Goal: Task Accomplishment & Management: Manage account settings

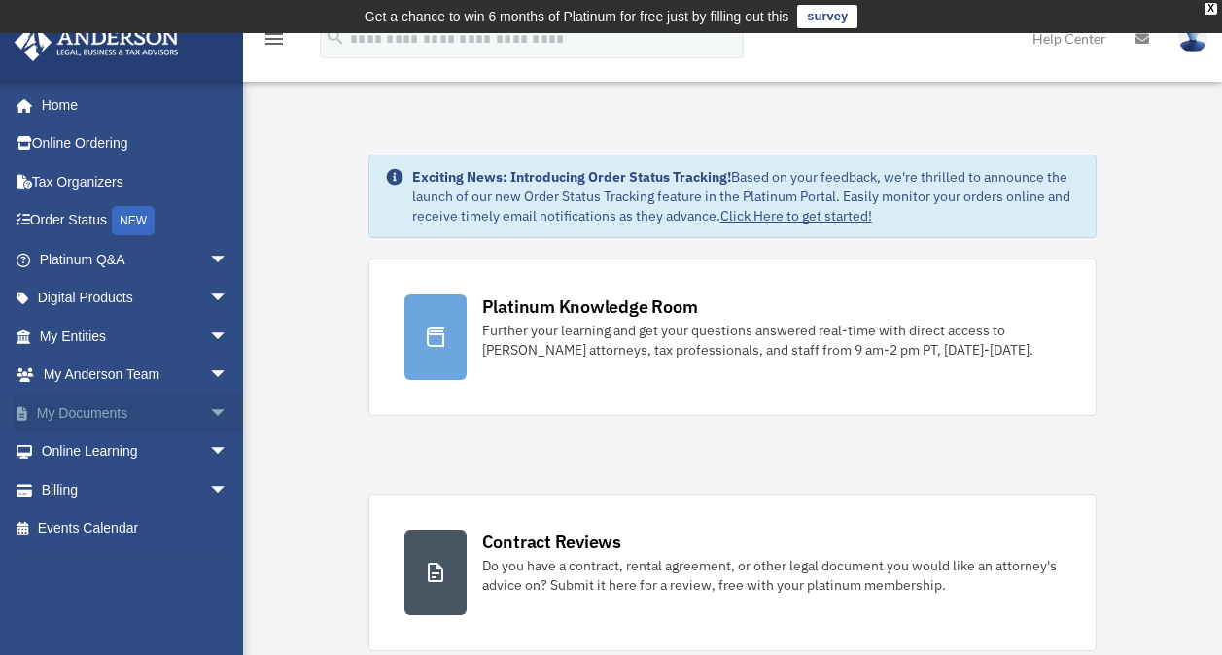
click at [209, 407] on span "arrow_drop_down" at bounding box center [228, 414] width 39 height 40
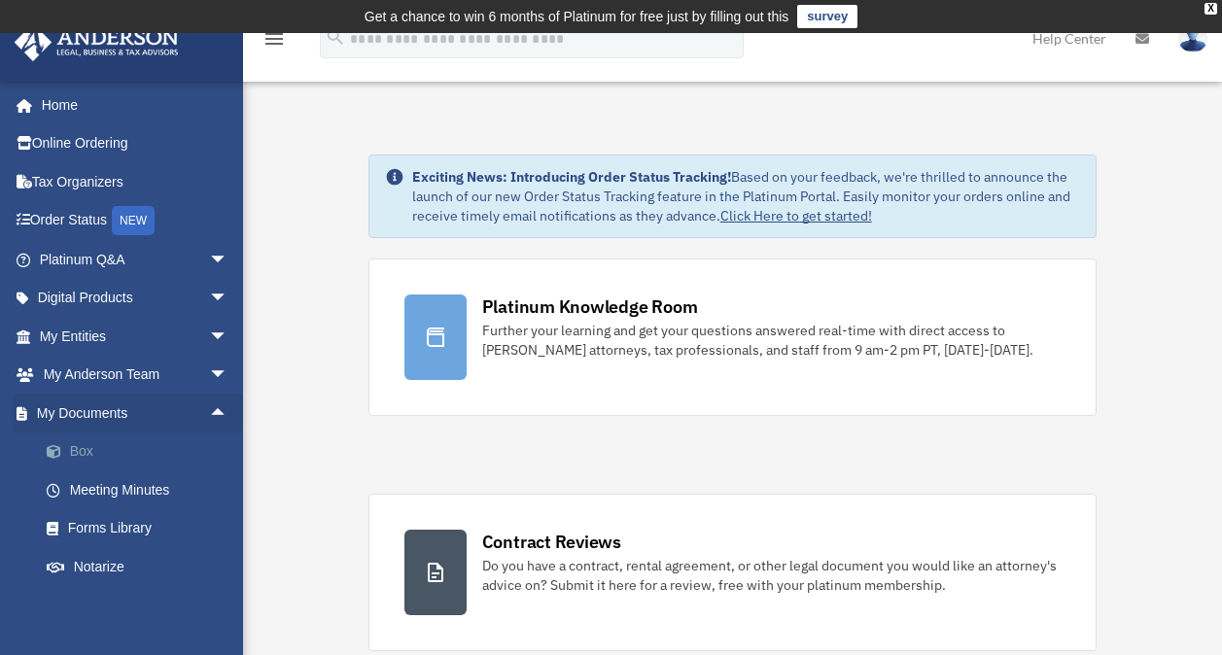
click at [78, 447] on link "Box" at bounding box center [142, 452] width 230 height 39
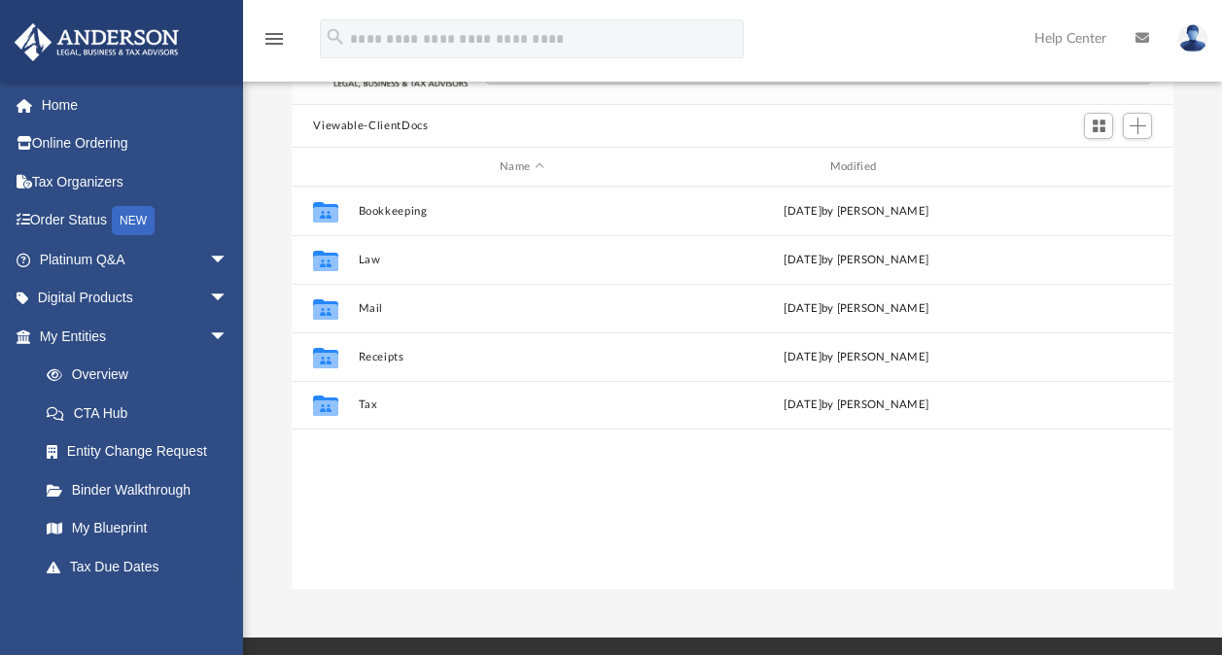
scroll to position [186, 0]
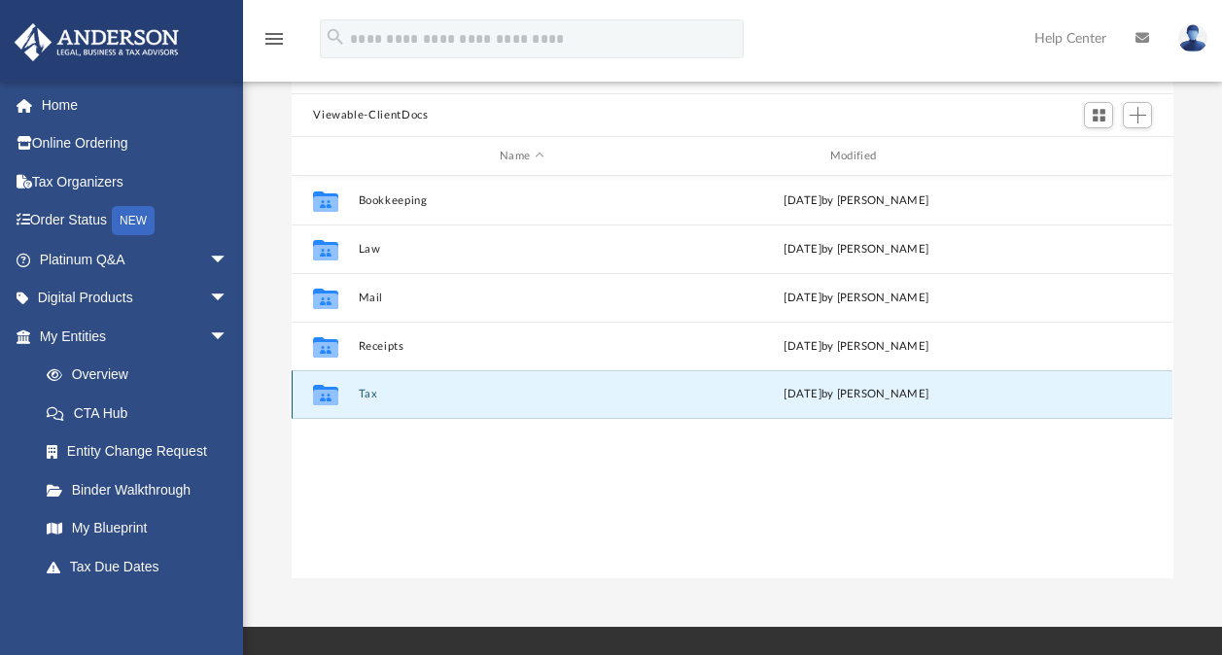
click at [369, 390] on button "Tax" at bounding box center [522, 394] width 327 height 13
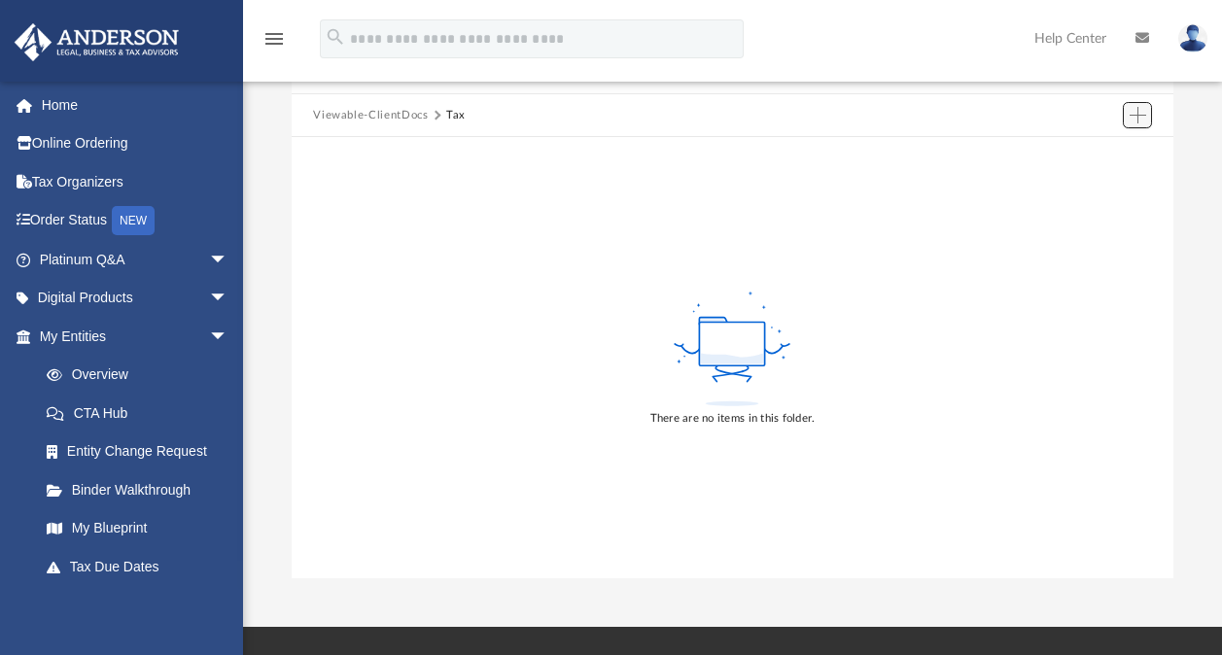
click at [1138, 112] on span "Add" at bounding box center [1137, 115] width 17 height 17
click at [1100, 152] on li "Upload" at bounding box center [1110, 153] width 62 height 20
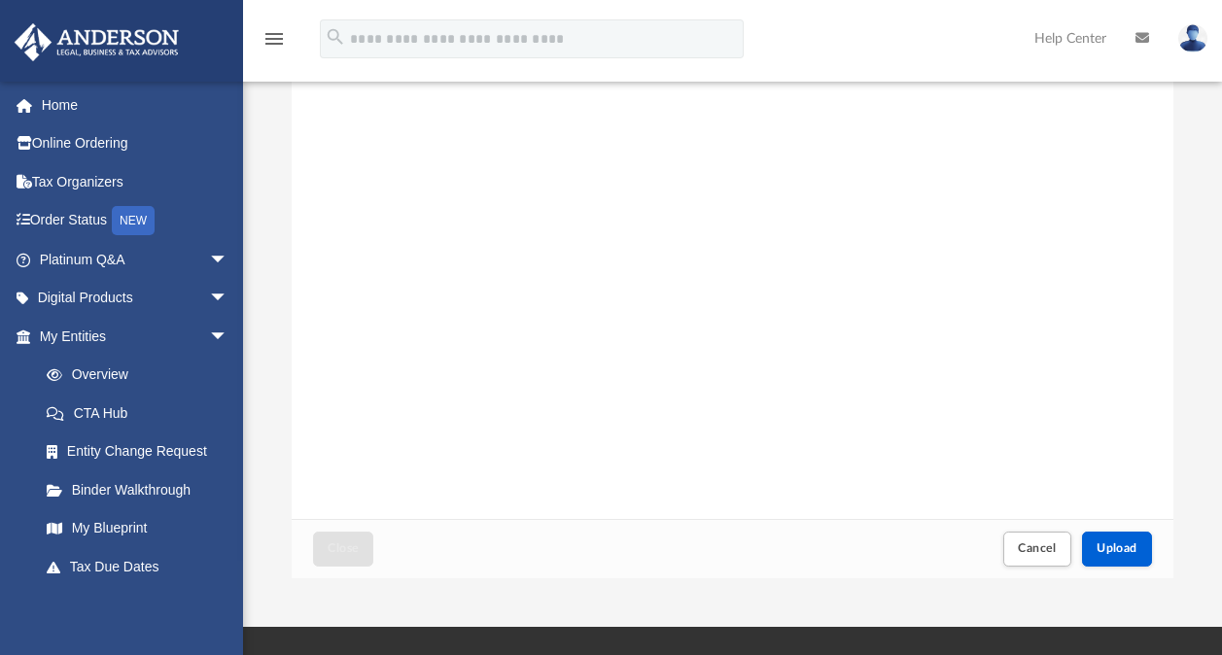
scroll to position [0, 0]
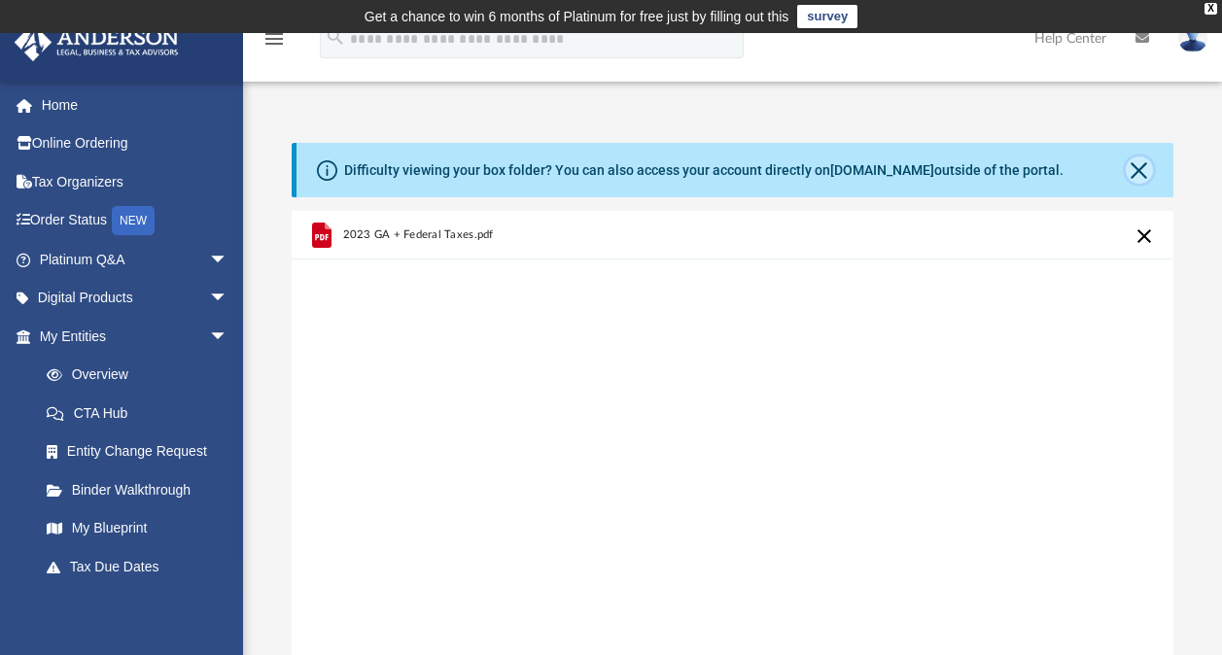
click at [1139, 158] on button "Close" at bounding box center [1139, 169] width 27 height 27
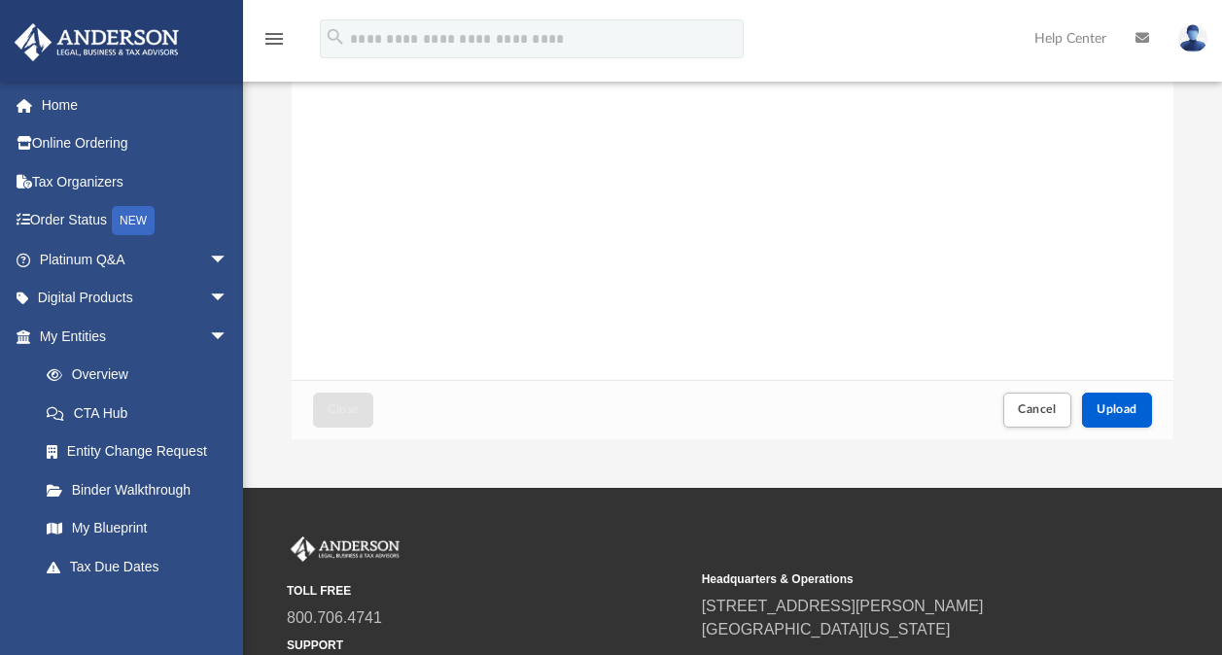
scroll to position [263, 0]
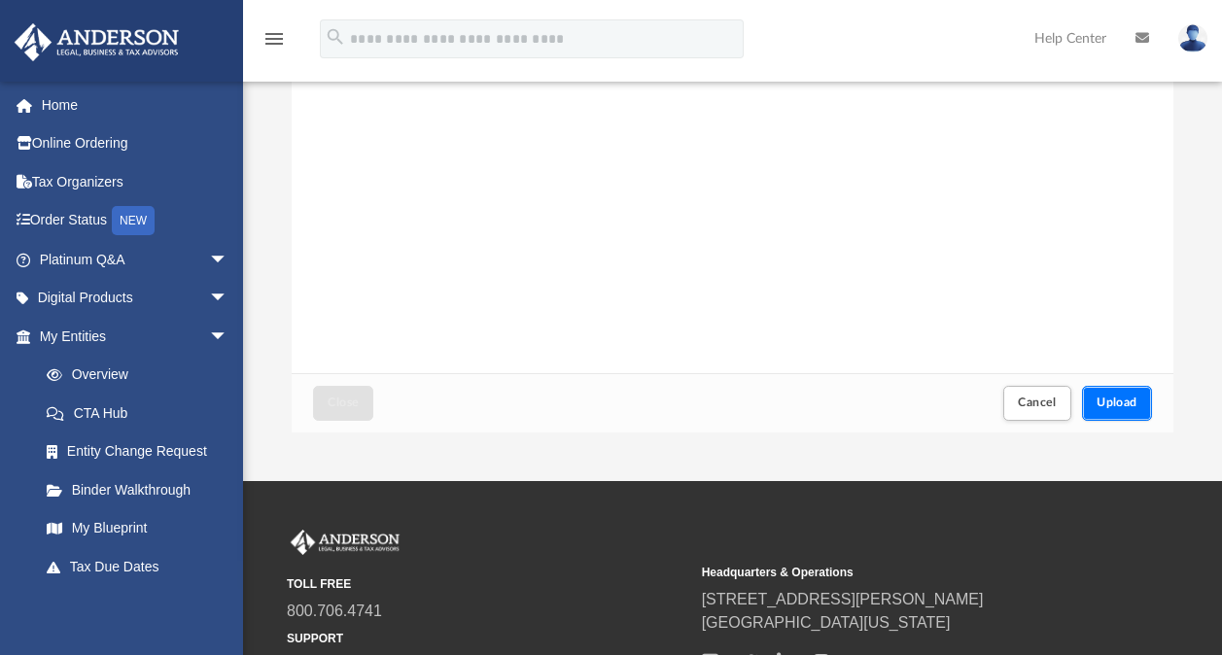
click at [1122, 395] on button "Upload" at bounding box center [1117, 403] width 70 height 34
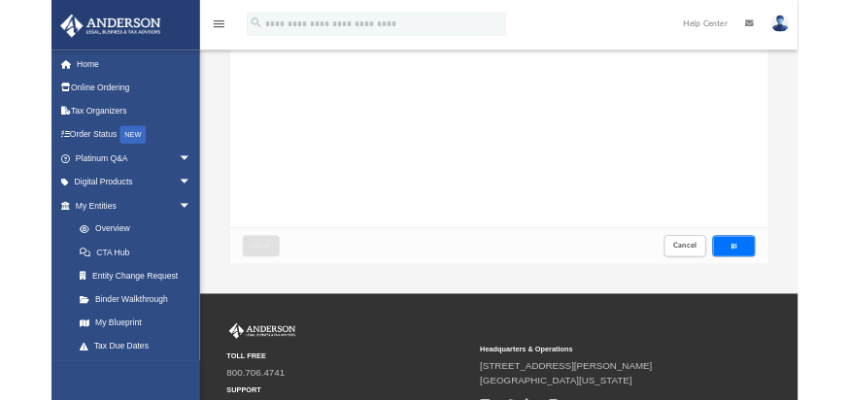
scroll to position [0, 0]
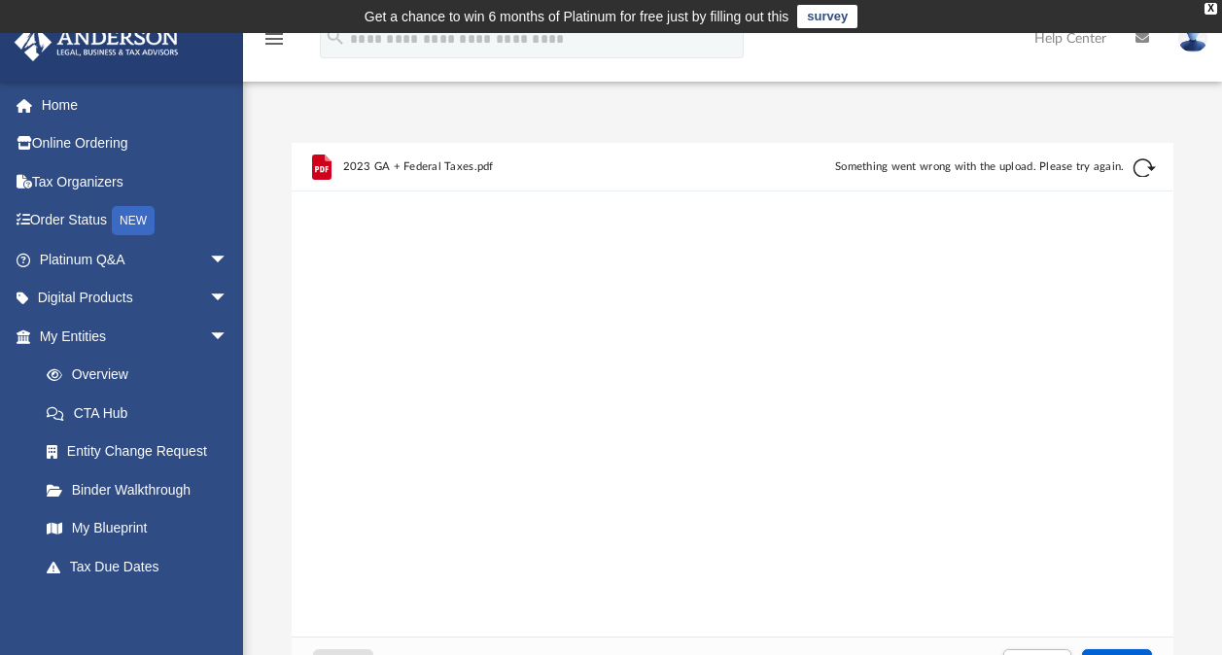
click at [1144, 161] on button "Retry" at bounding box center [1144, 167] width 23 height 23
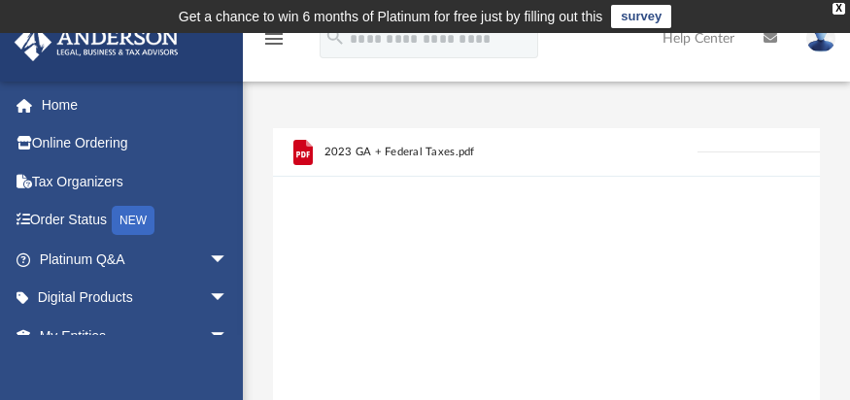
scroll to position [16, 16]
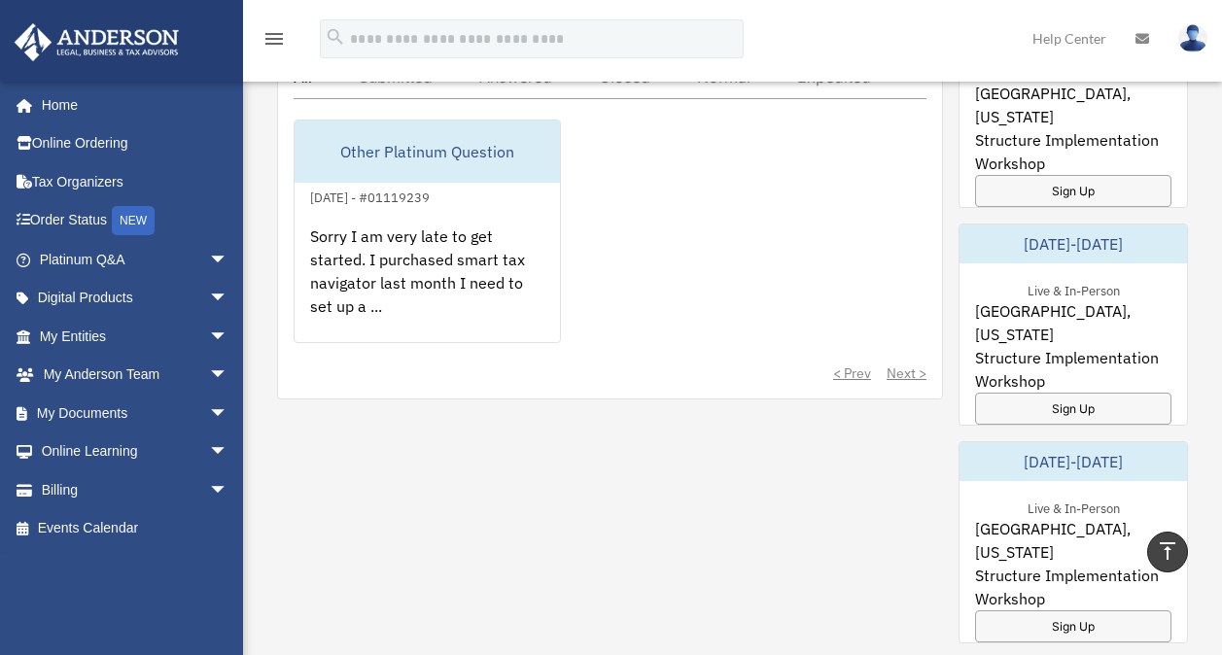
scroll to position [1248, 0]
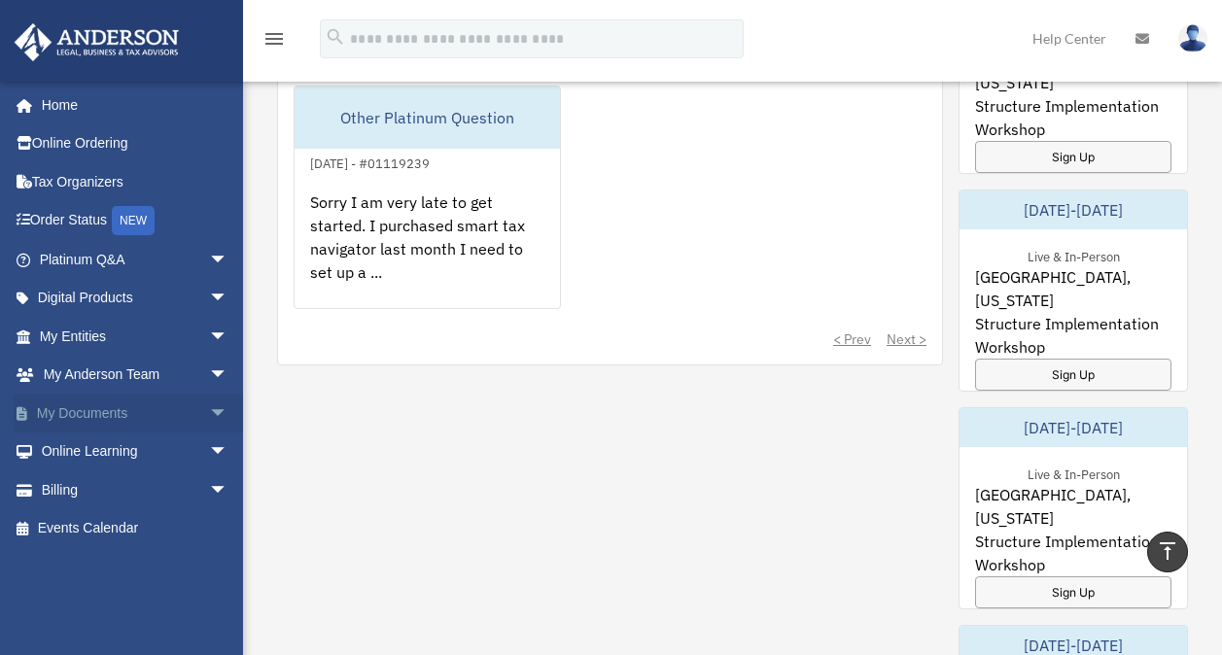
click at [209, 406] on span "arrow_drop_down" at bounding box center [228, 414] width 39 height 40
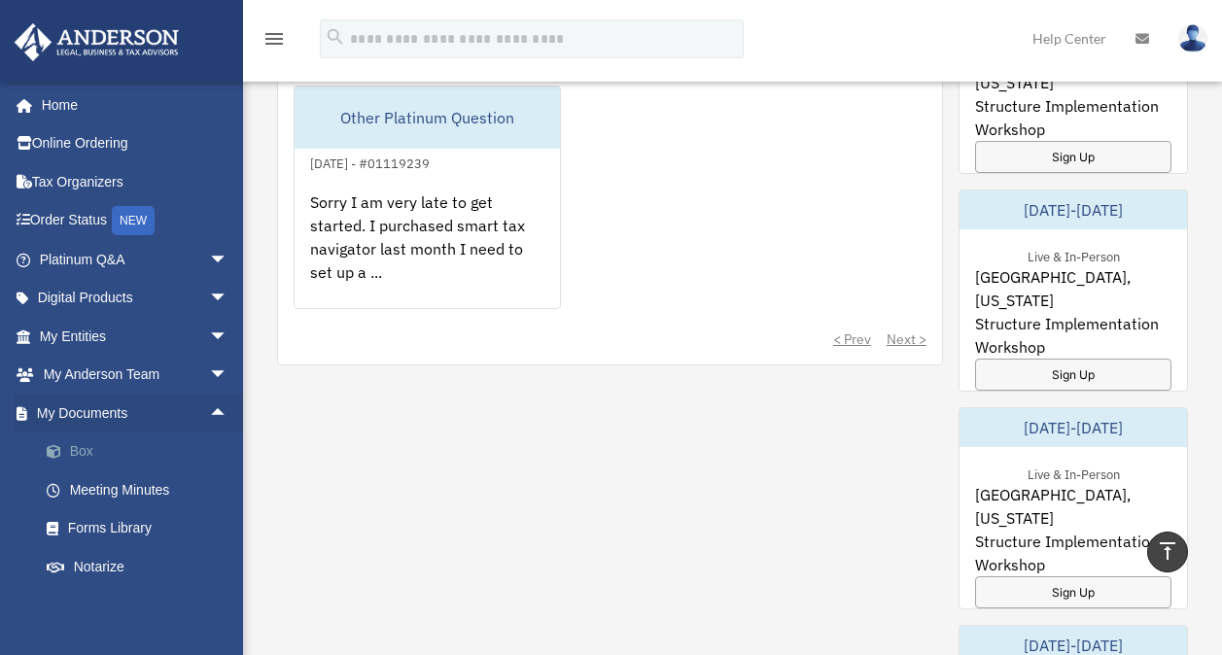
click at [86, 445] on link "Box" at bounding box center [142, 452] width 230 height 39
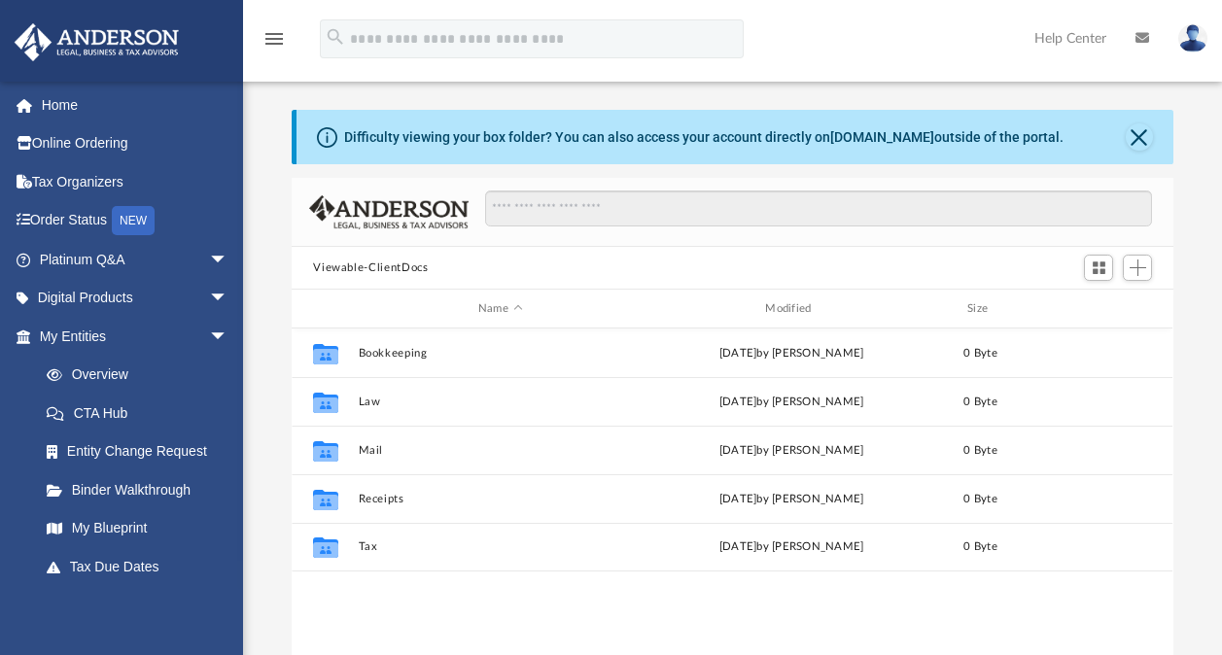
scroll to position [427, 866]
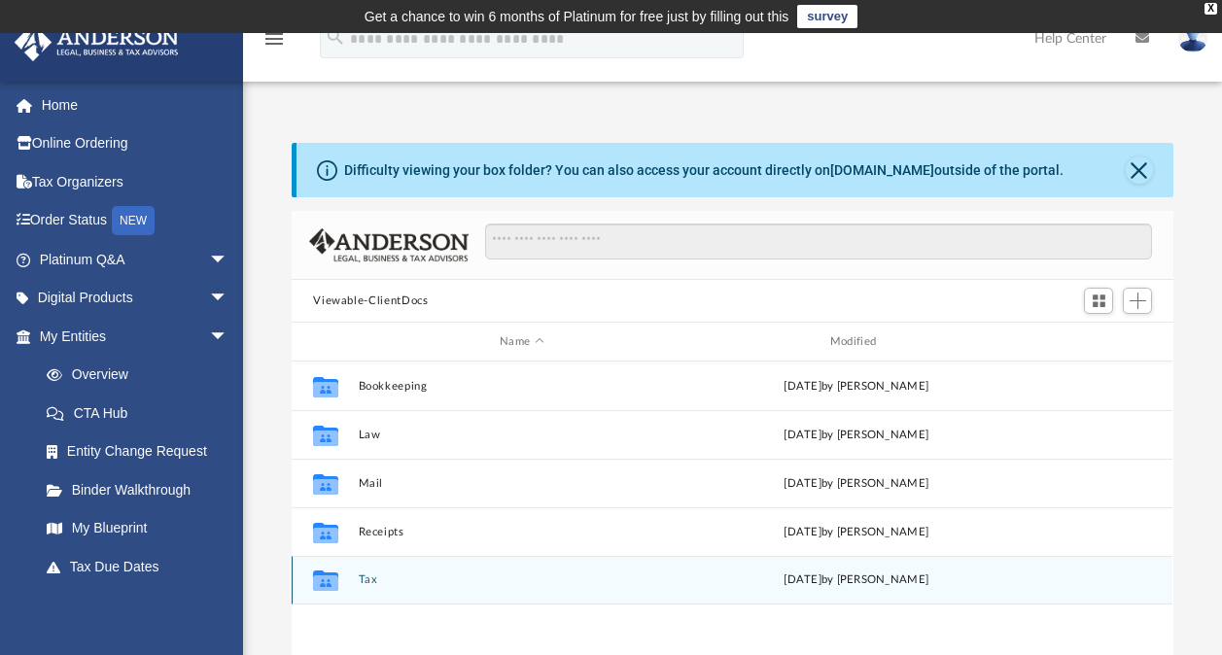
click at [374, 574] on button "Tax" at bounding box center [522, 579] width 327 height 13
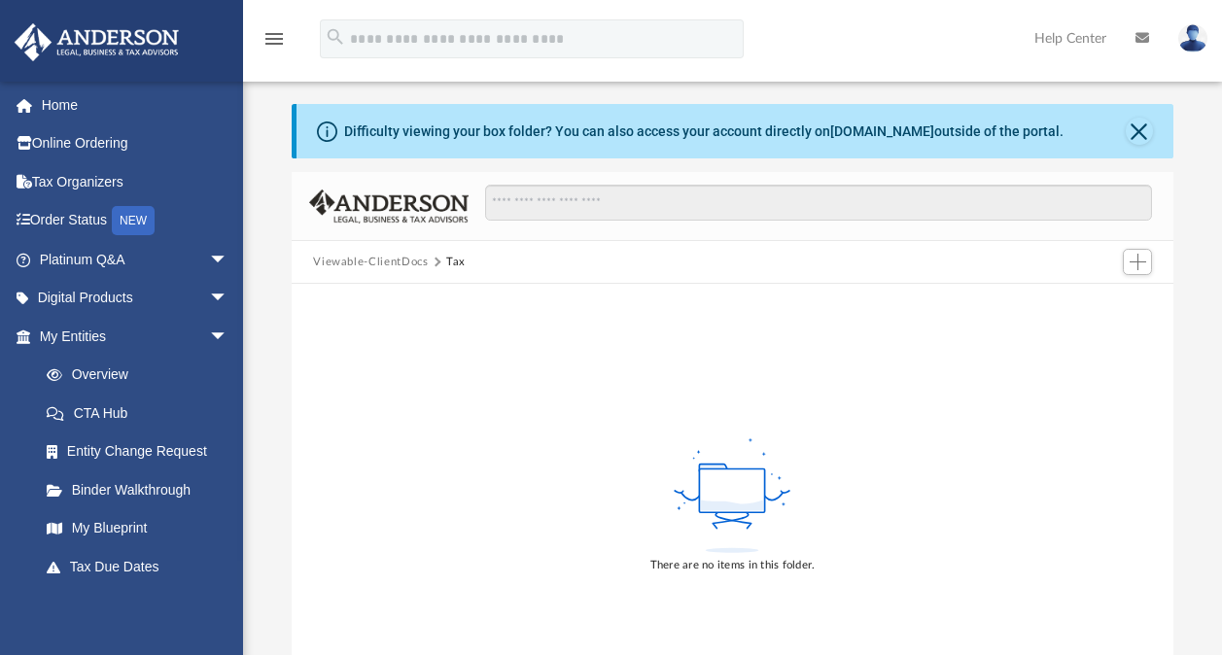
scroll to position [38, 0]
drag, startPoint x: 1148, startPoint y: 178, endPoint x: 1139, endPoint y: 125, distance: 53.2
click at [1139, 125] on div "Difficulty viewing your box folder? You can also access your account directly o…" at bounding box center [732, 415] width 881 height 621
drag, startPoint x: 1139, startPoint y: 125, endPoint x: 1137, endPoint y: 258, distance: 132.2
click at [1137, 258] on span "Add" at bounding box center [1137, 263] width 17 height 17
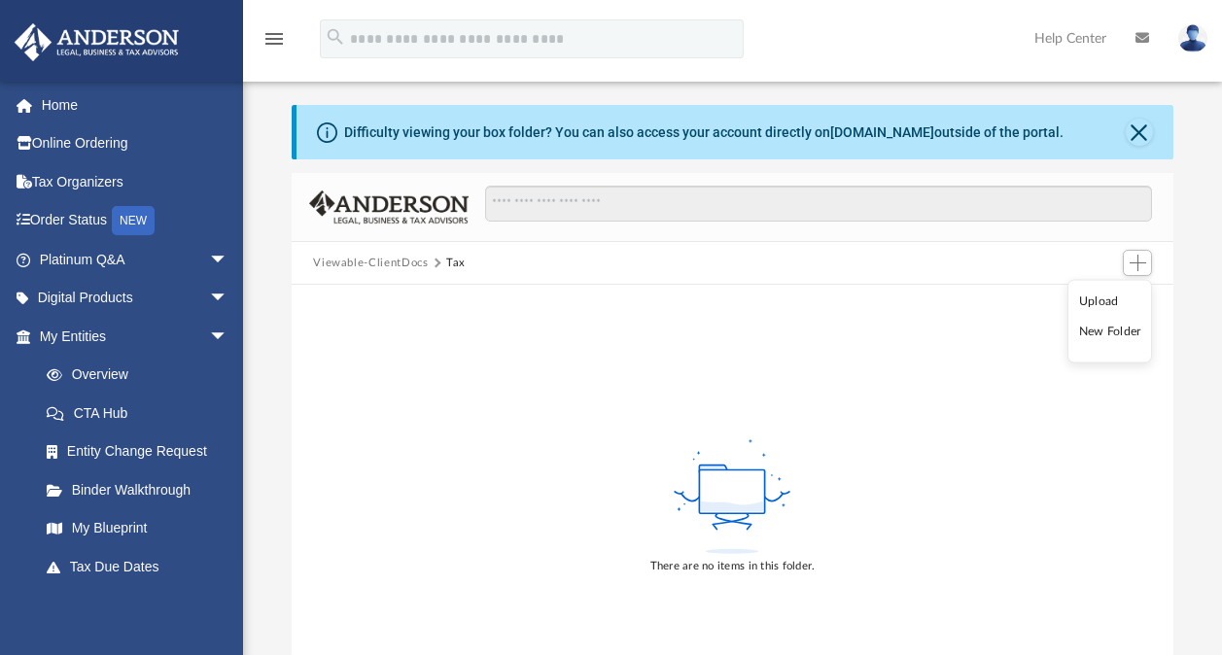
click at [1104, 297] on li "Upload" at bounding box center [1110, 301] width 62 height 20
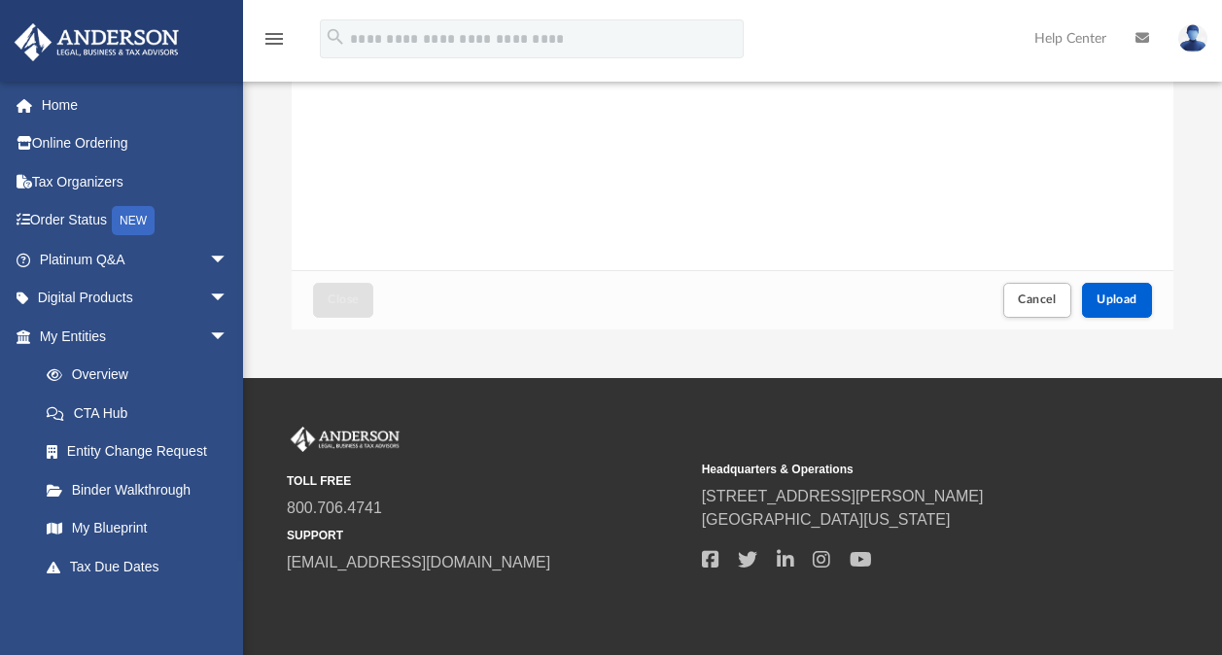
scroll to position [433, 0]
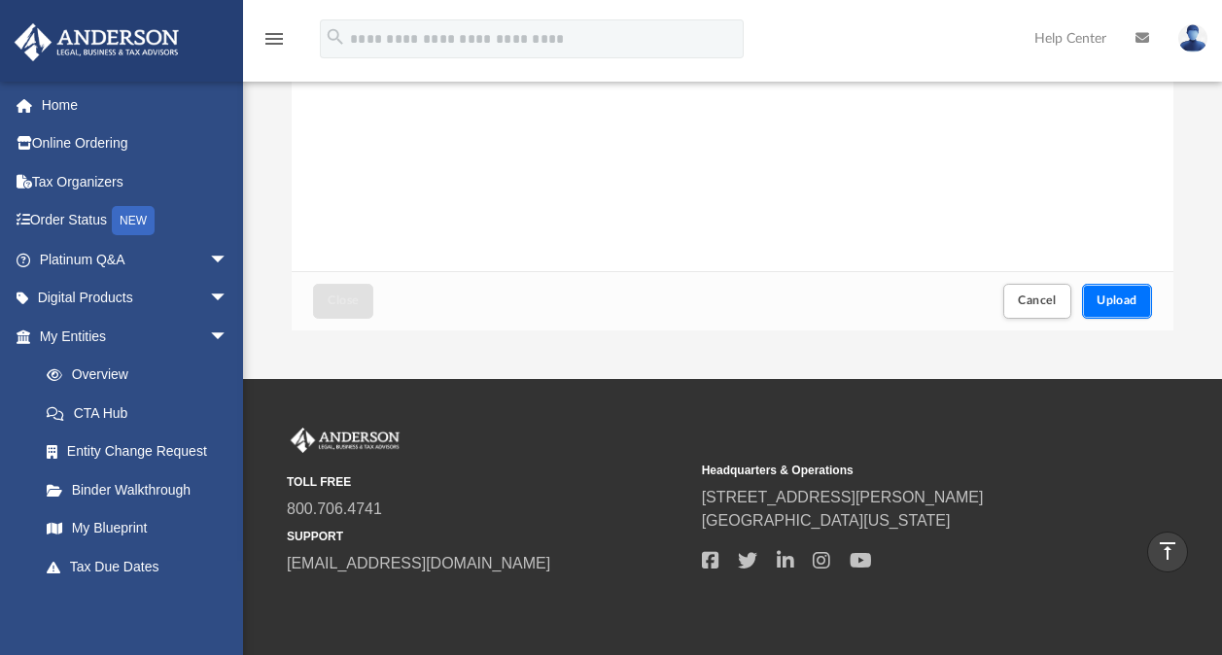
click at [1118, 298] on span "Upload" at bounding box center [1116, 301] width 41 height 12
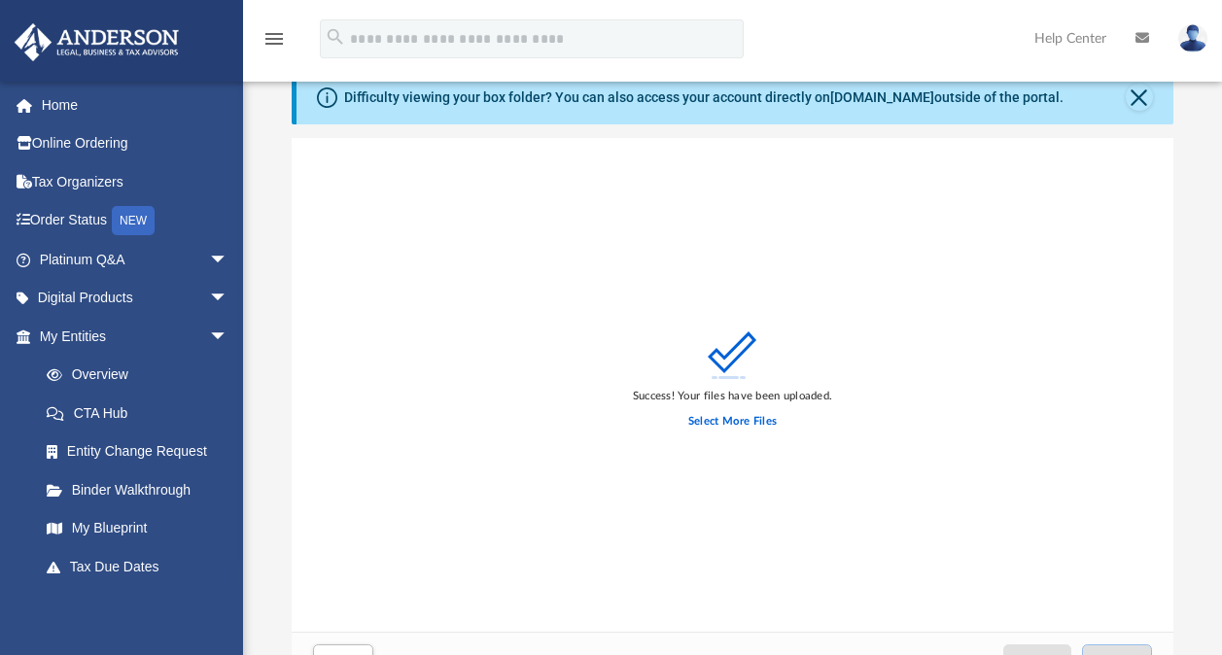
scroll to position [0, 0]
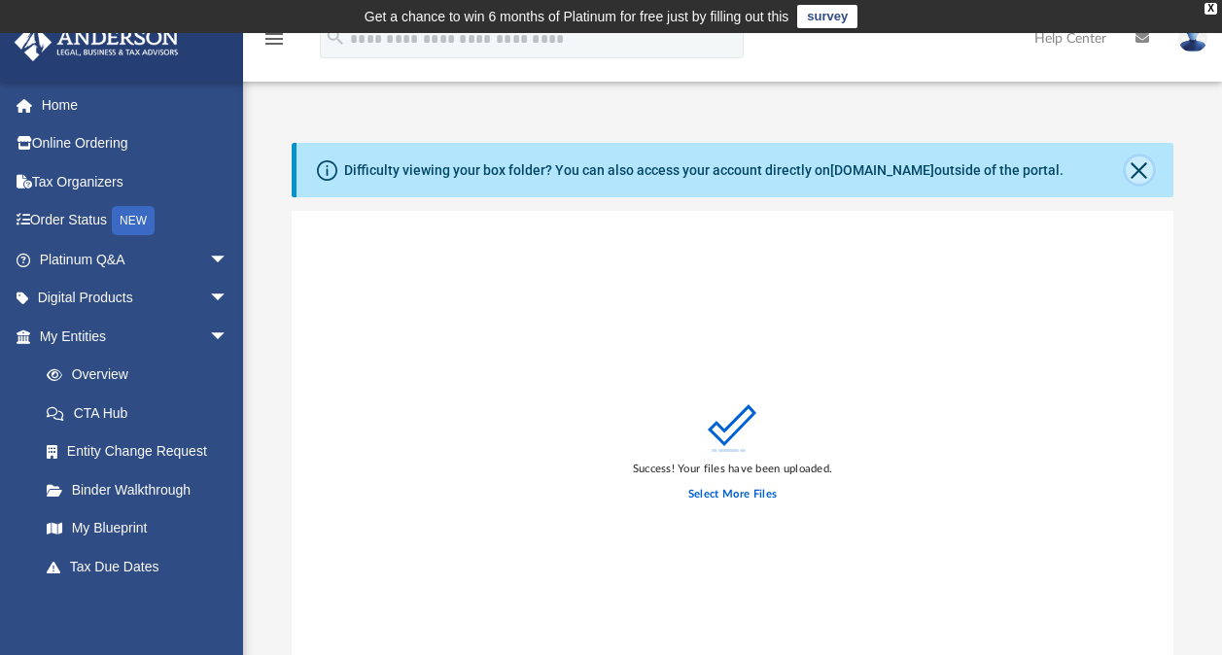
click at [1137, 159] on button "Close" at bounding box center [1139, 169] width 27 height 27
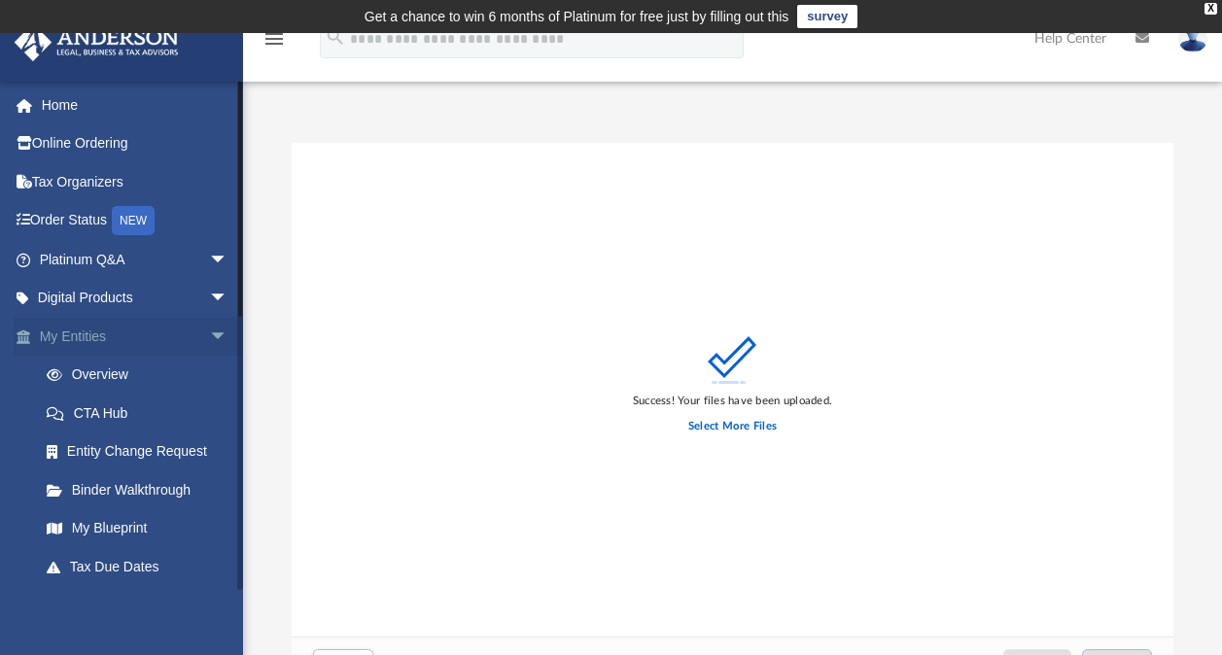
click at [87, 335] on link "My Entities arrow_drop_down" at bounding box center [136, 336] width 244 height 39
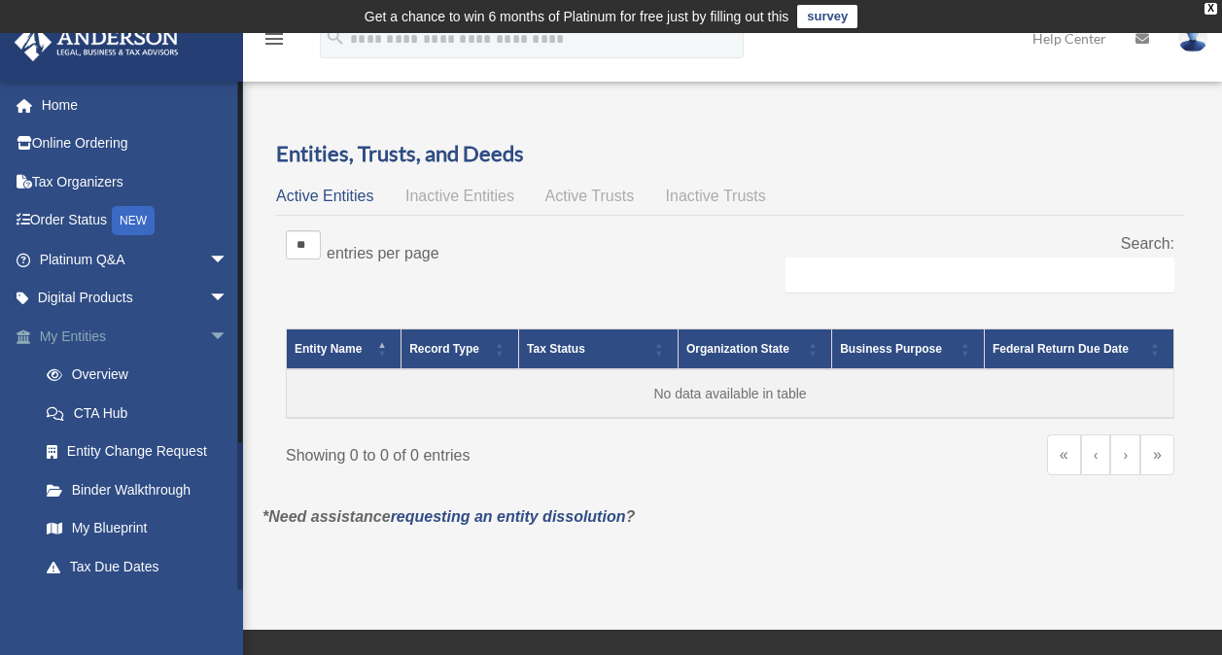
click at [209, 335] on span "arrow_drop_down" at bounding box center [228, 337] width 39 height 40
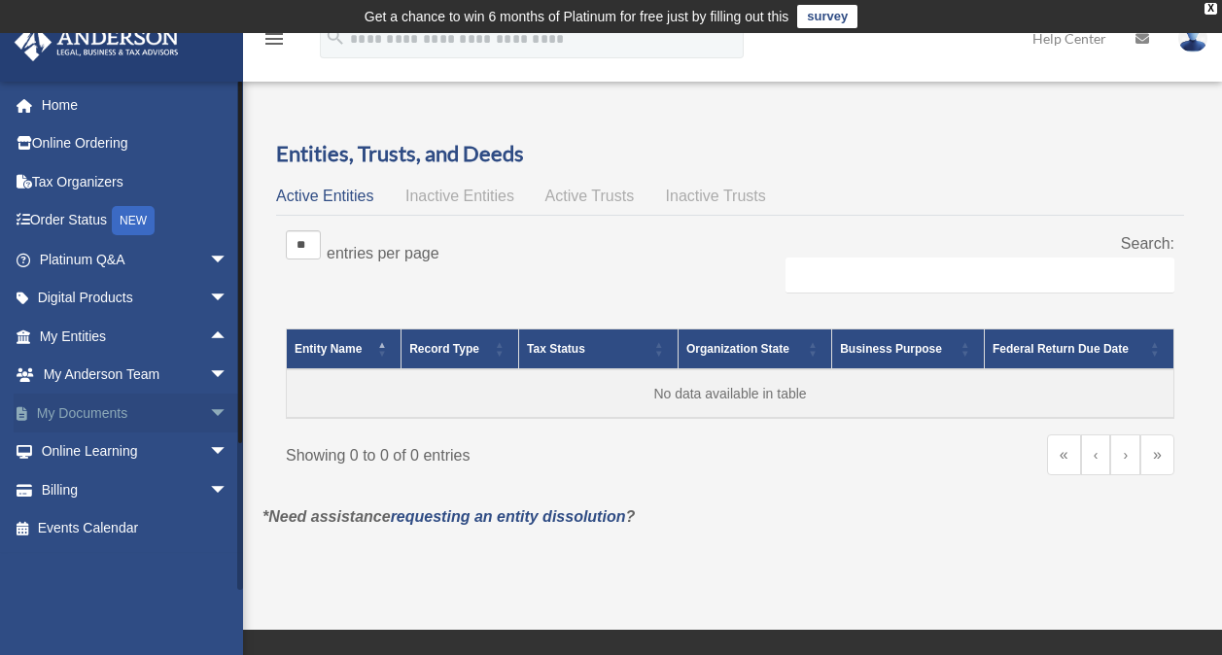
click at [147, 413] on link "My Documents arrow_drop_down" at bounding box center [136, 413] width 244 height 39
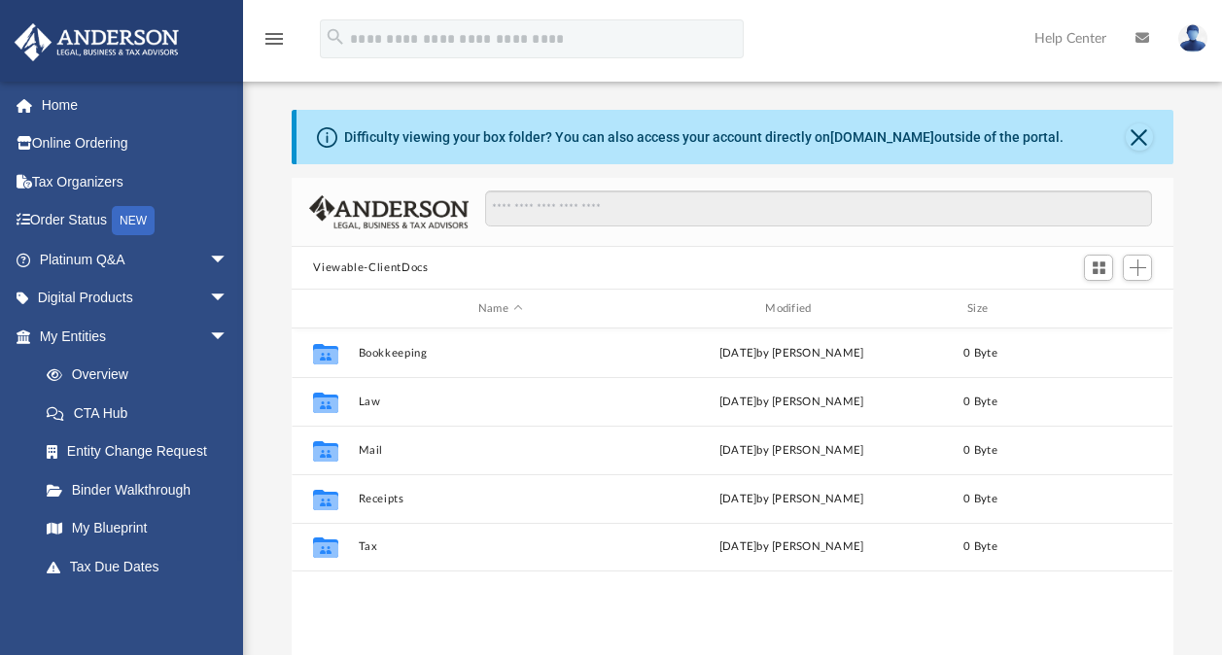
scroll to position [427, 866]
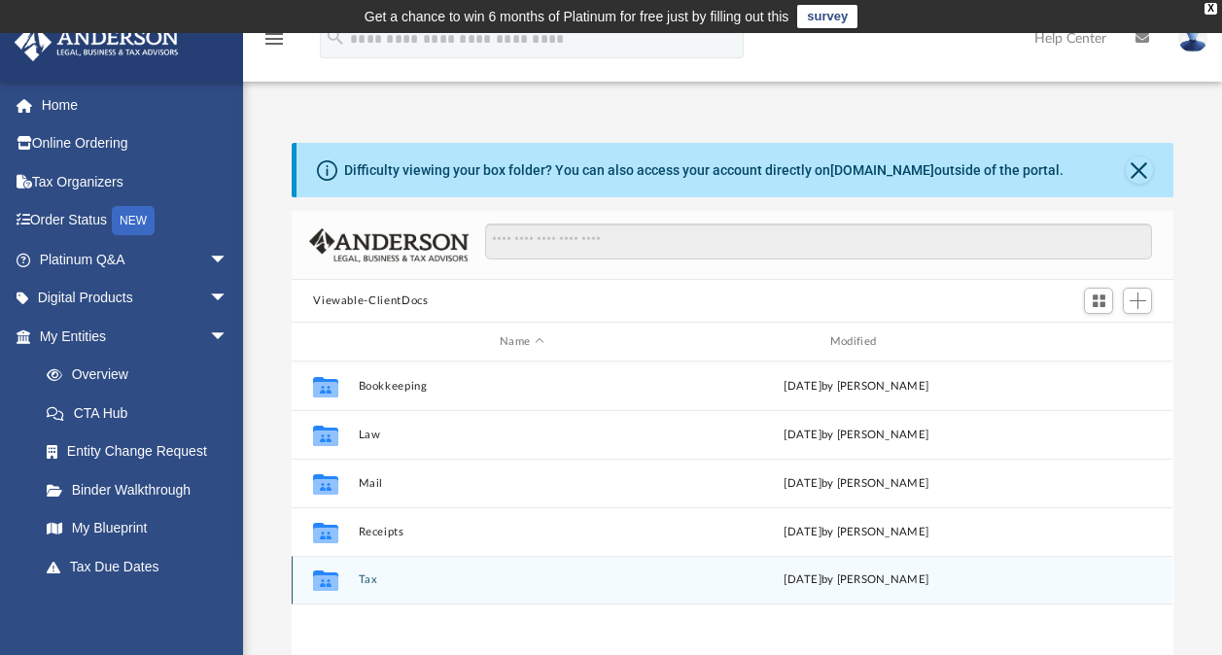
click at [361, 579] on button "Tax" at bounding box center [522, 579] width 327 height 13
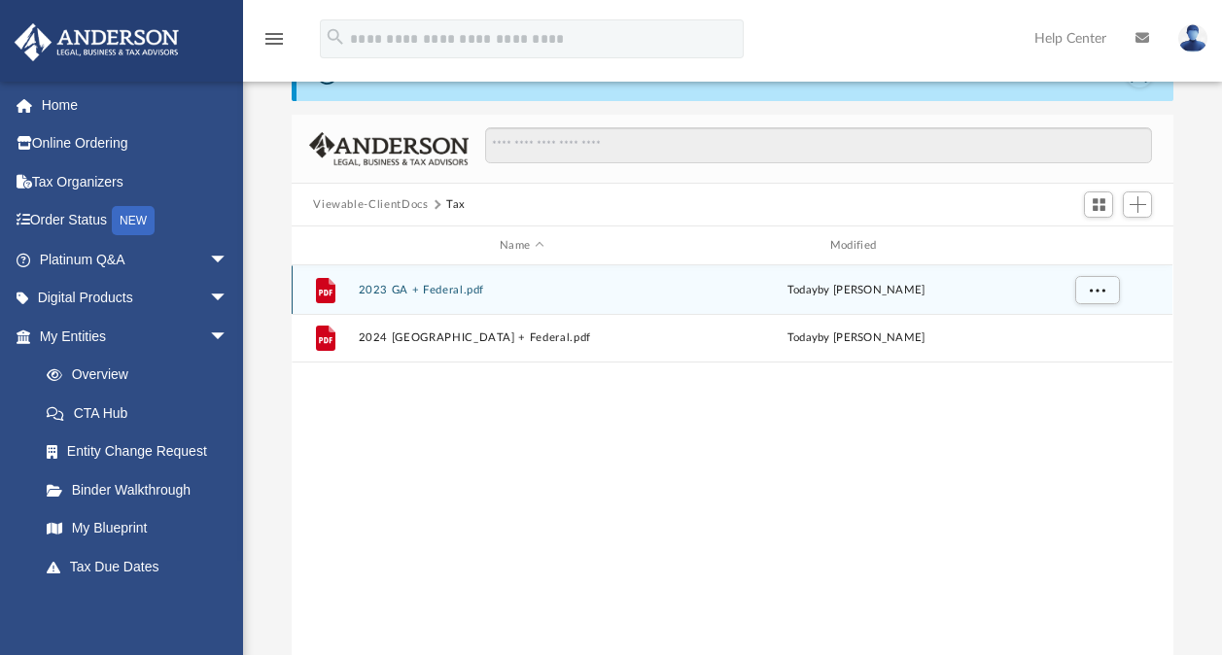
scroll to position [97, 0]
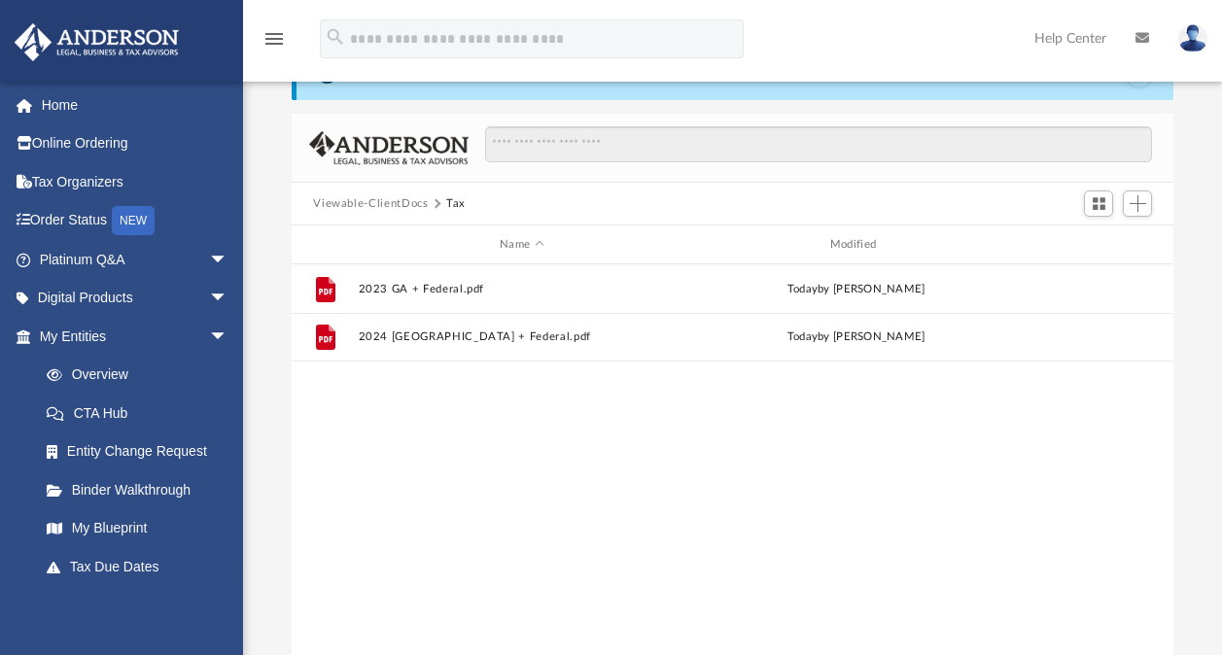
click at [1195, 38] on img at bounding box center [1192, 38] width 29 height 28
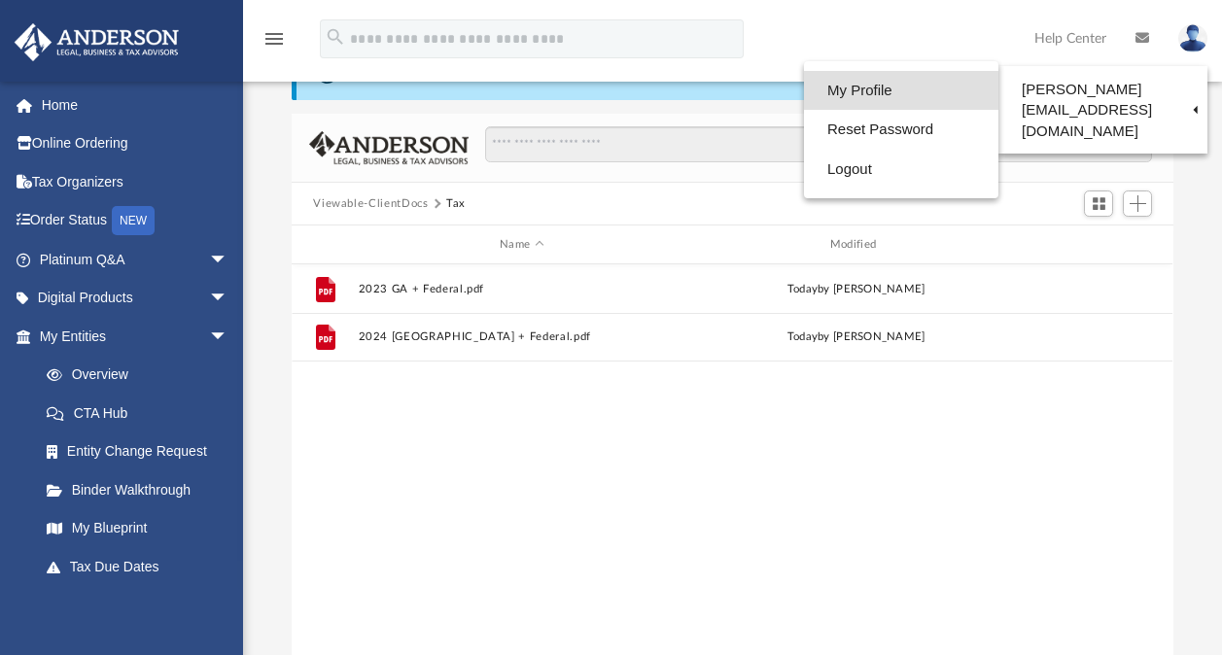
click at [875, 89] on link "My Profile" at bounding box center [901, 91] width 194 height 40
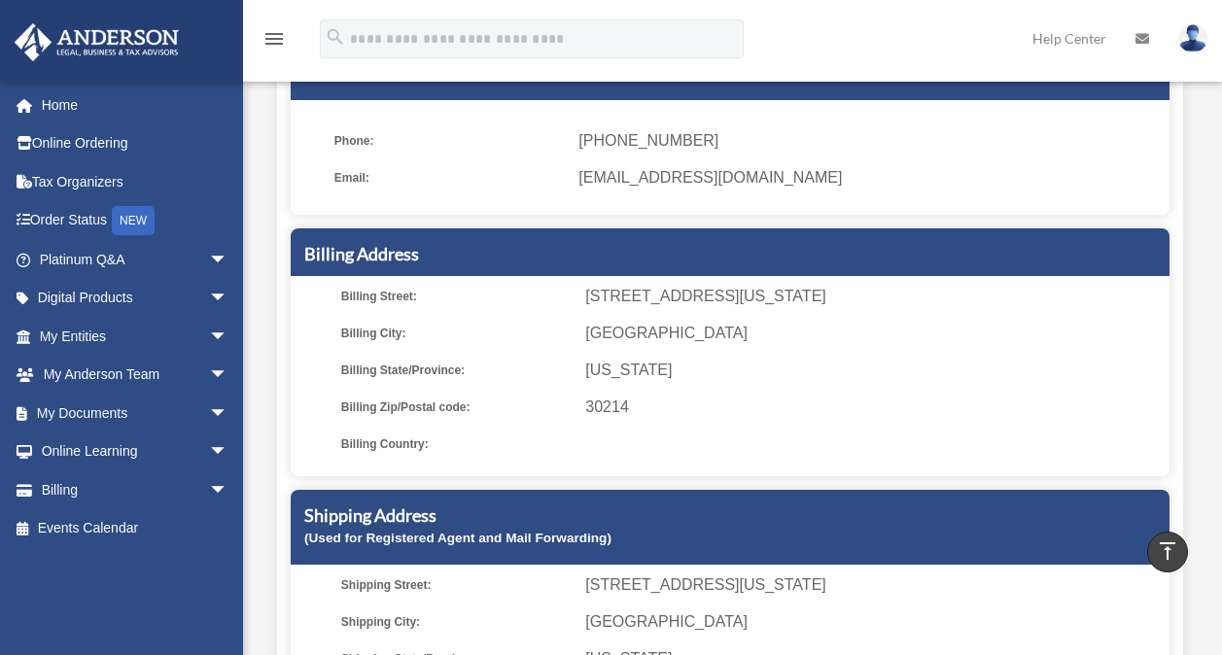
scroll to position [105, 0]
